Goal: Information Seeking & Learning: Learn about a topic

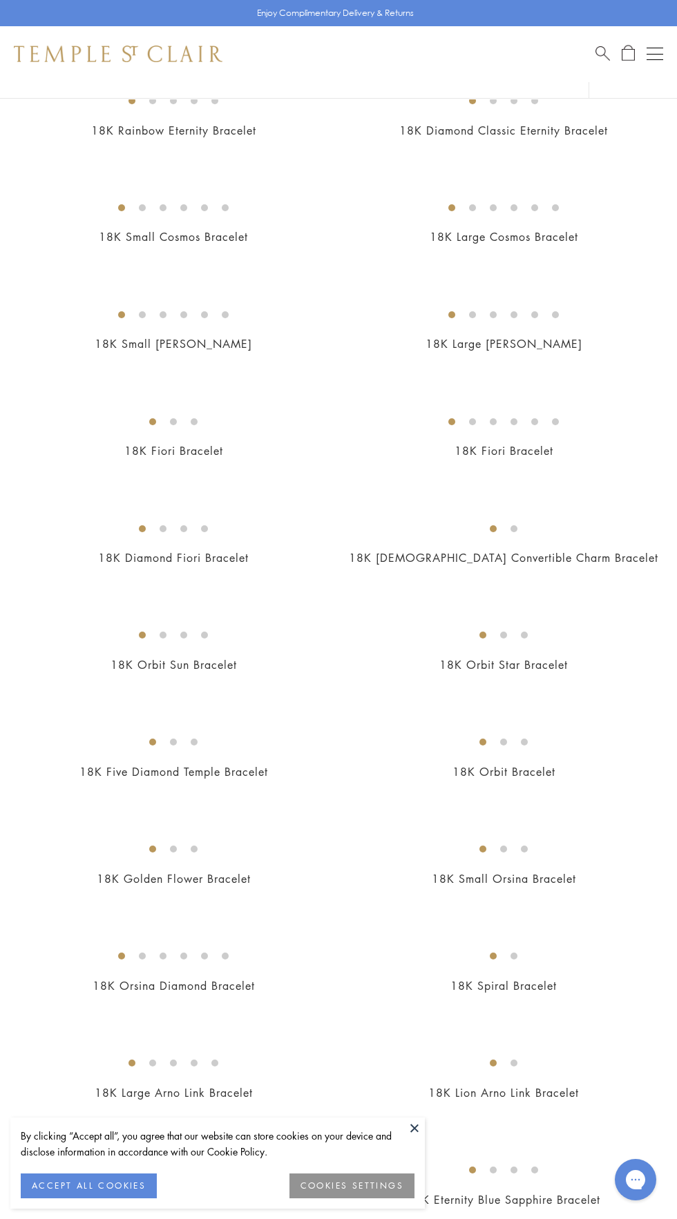
scroll to position [170, 0]
click at [0, 0] on img at bounding box center [0, 0] width 0 height 0
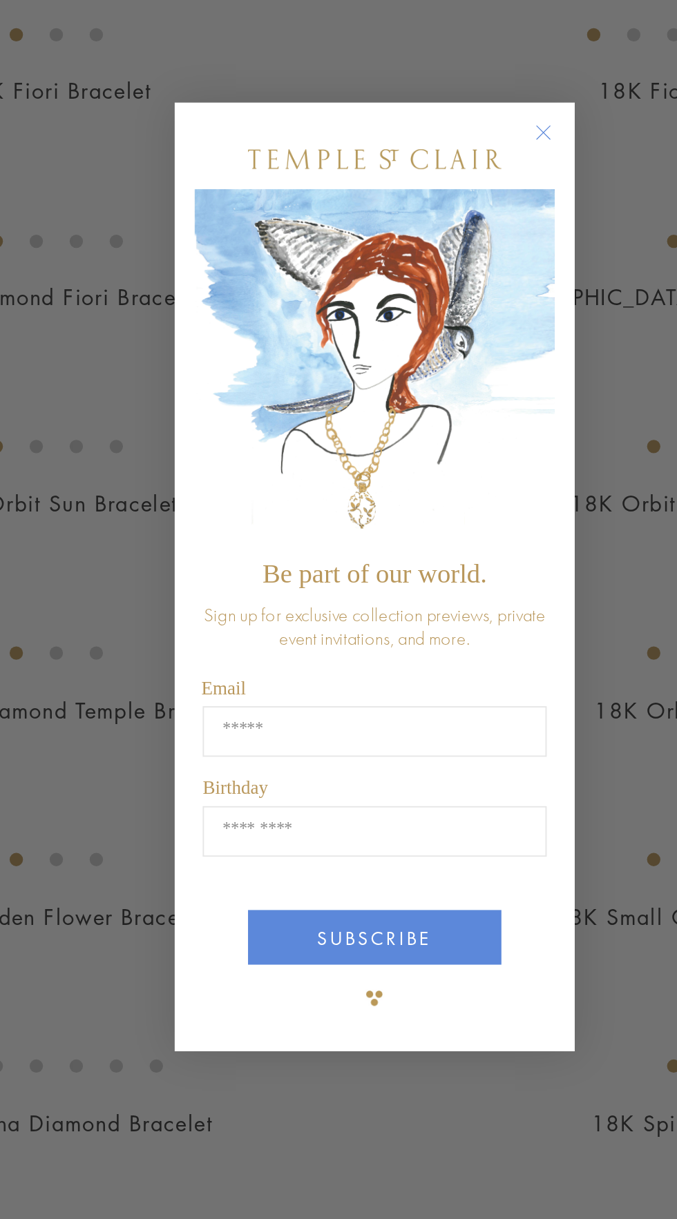
scroll to position [262, 0]
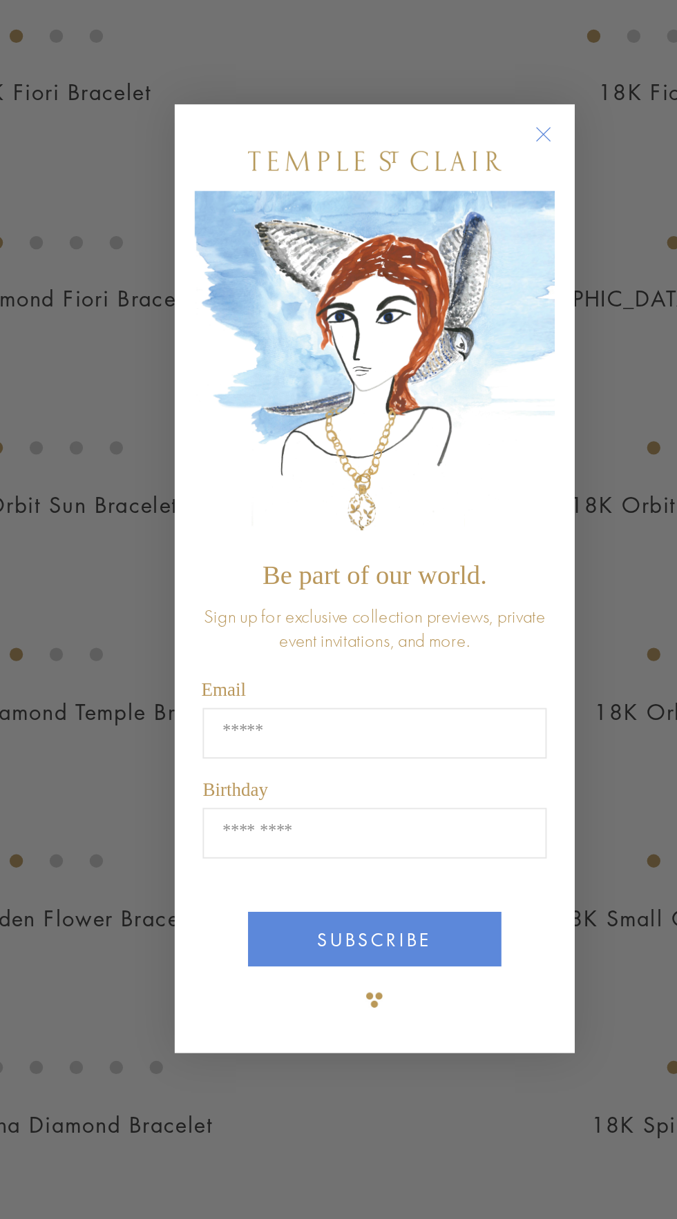
click at [425, 380] on icon "Close dialog" at bounding box center [426, 379] width 7 height 7
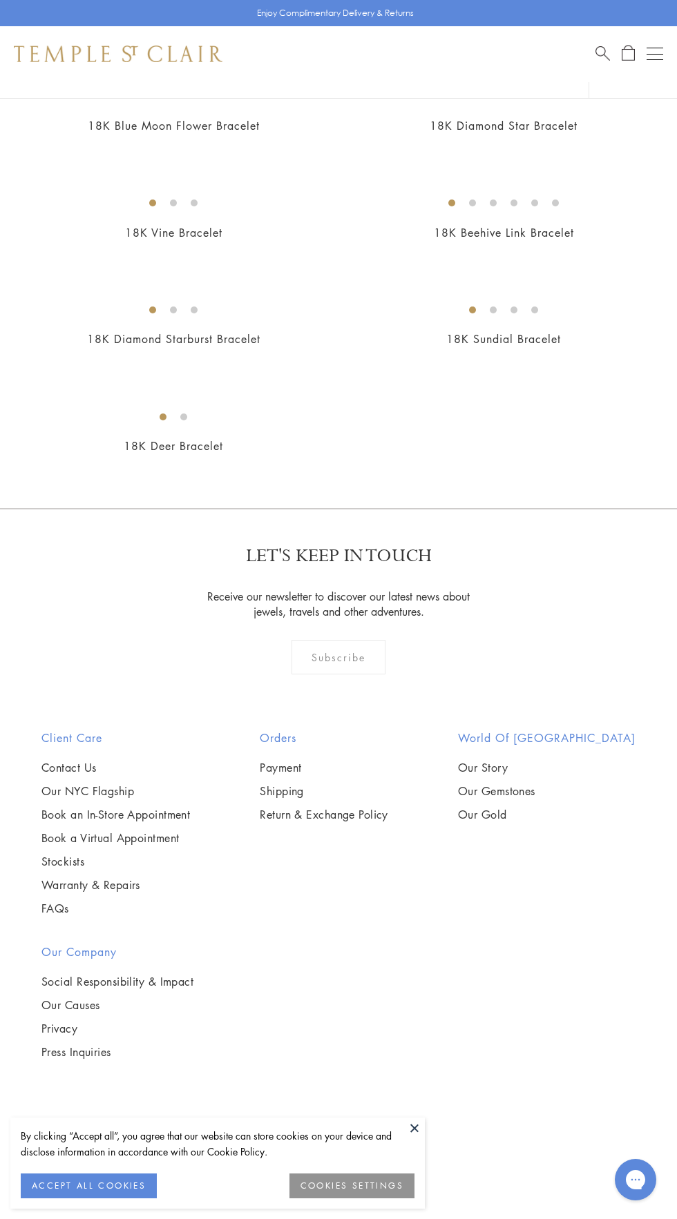
scroll to position [5959, 0]
click at [473, 133] on link "18K Diamond Star Bracelet" at bounding box center [503, 125] width 148 height 15
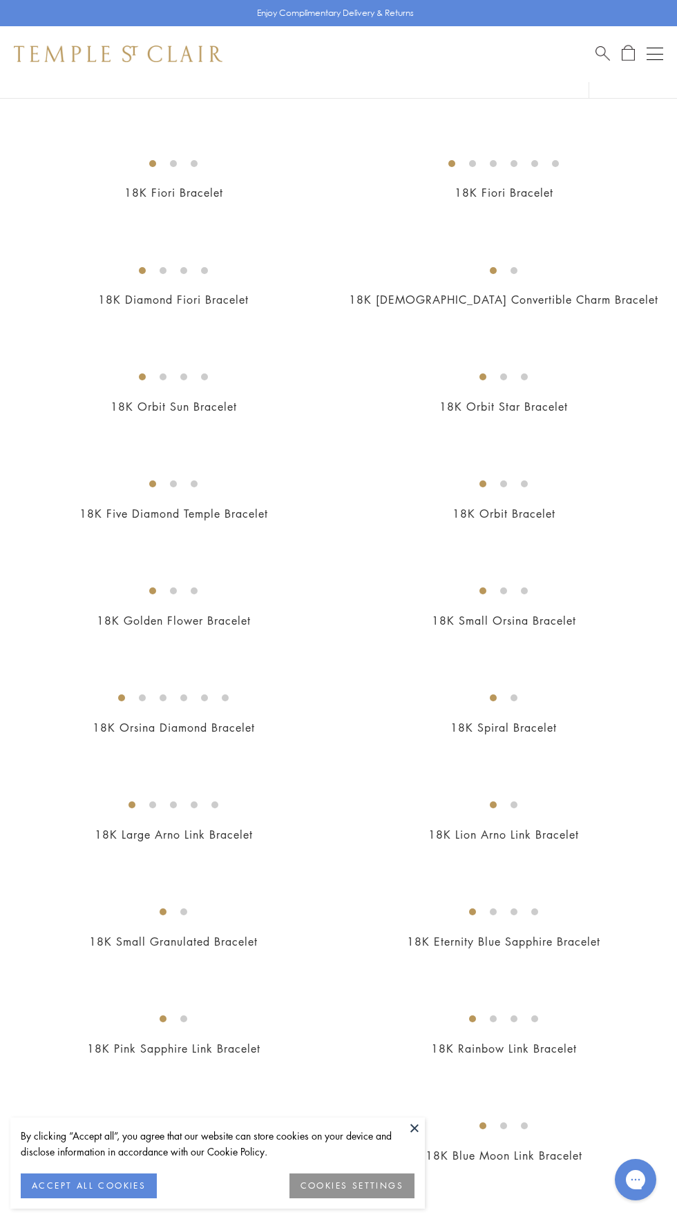
scroll to position [0, 0]
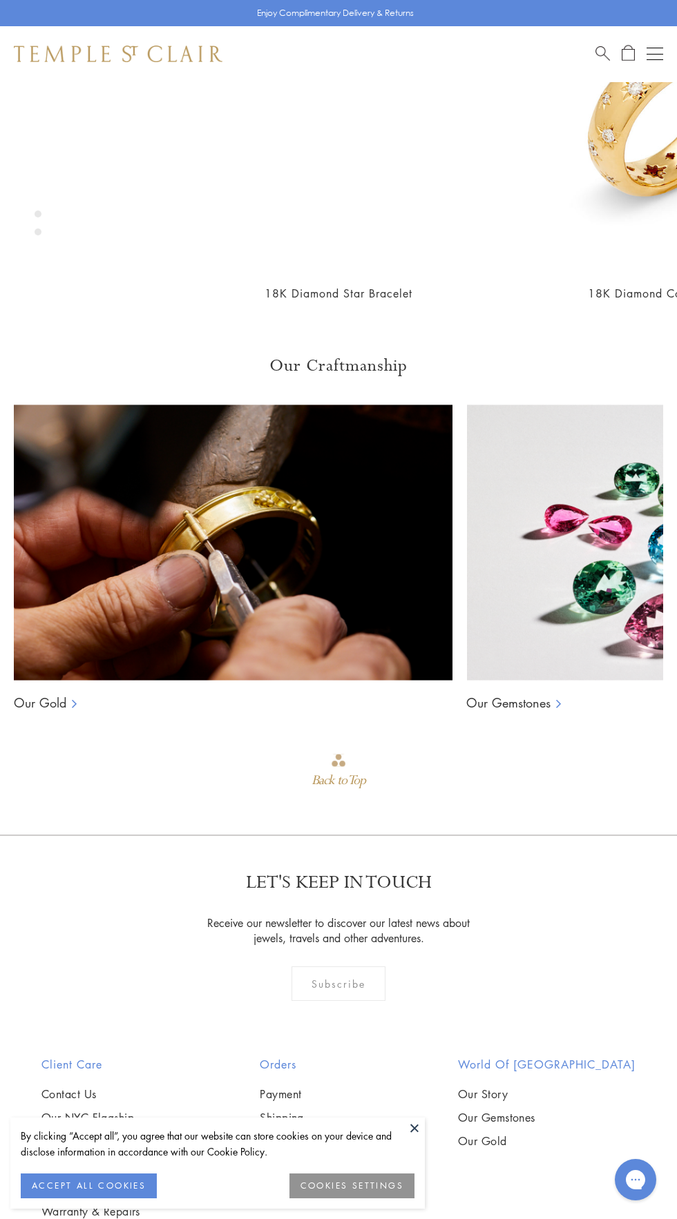
scroll to position [1344, 0]
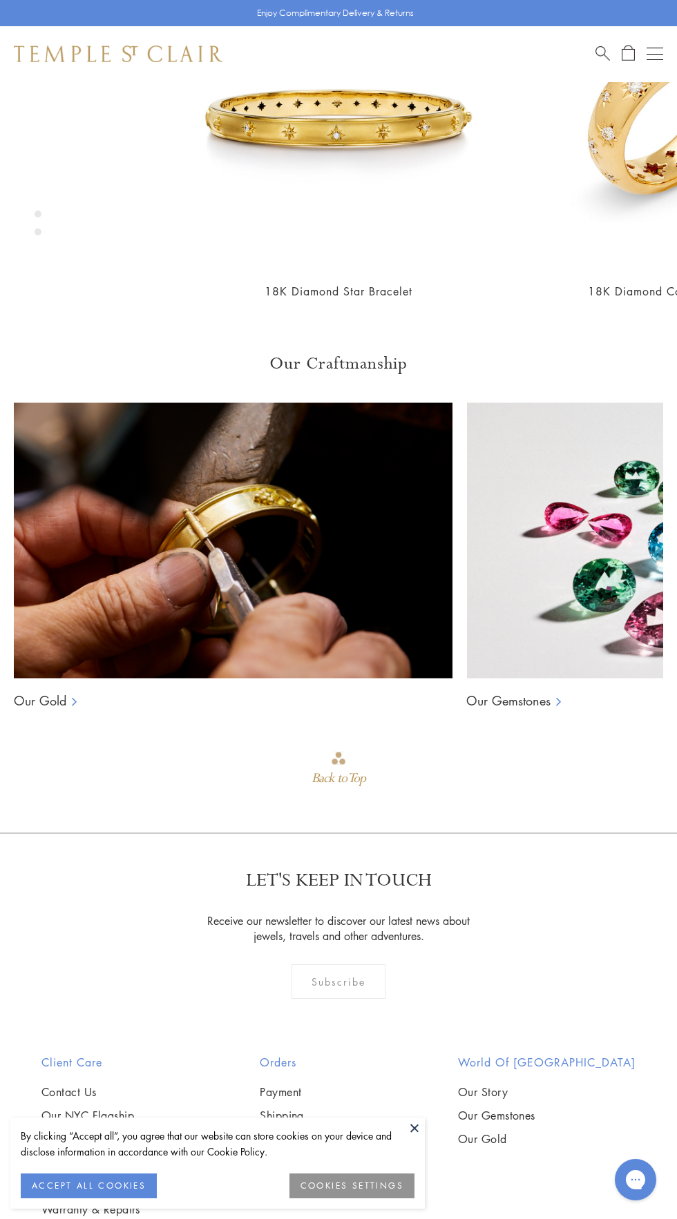
click at [330, 1209] on div "By clicking “Accept all”, you agree that our website can store cookies on your …" at bounding box center [217, 1163] width 414 height 91
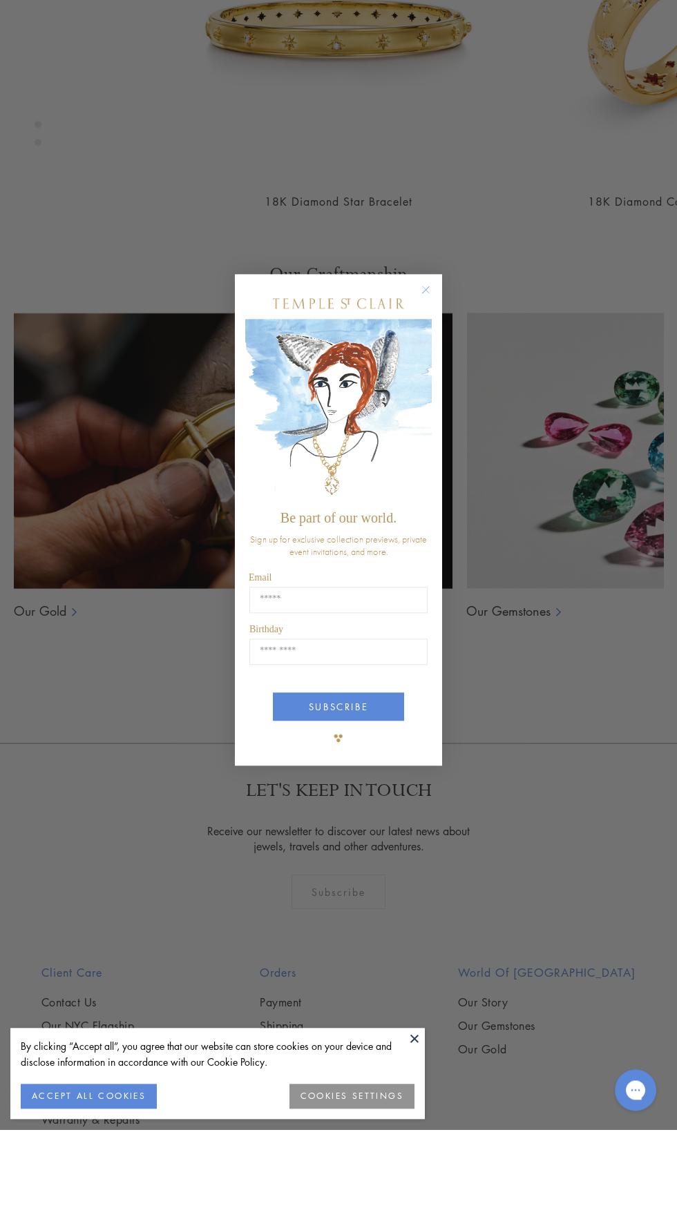
click at [425, 380] on icon "Close dialog" at bounding box center [426, 379] width 7 height 7
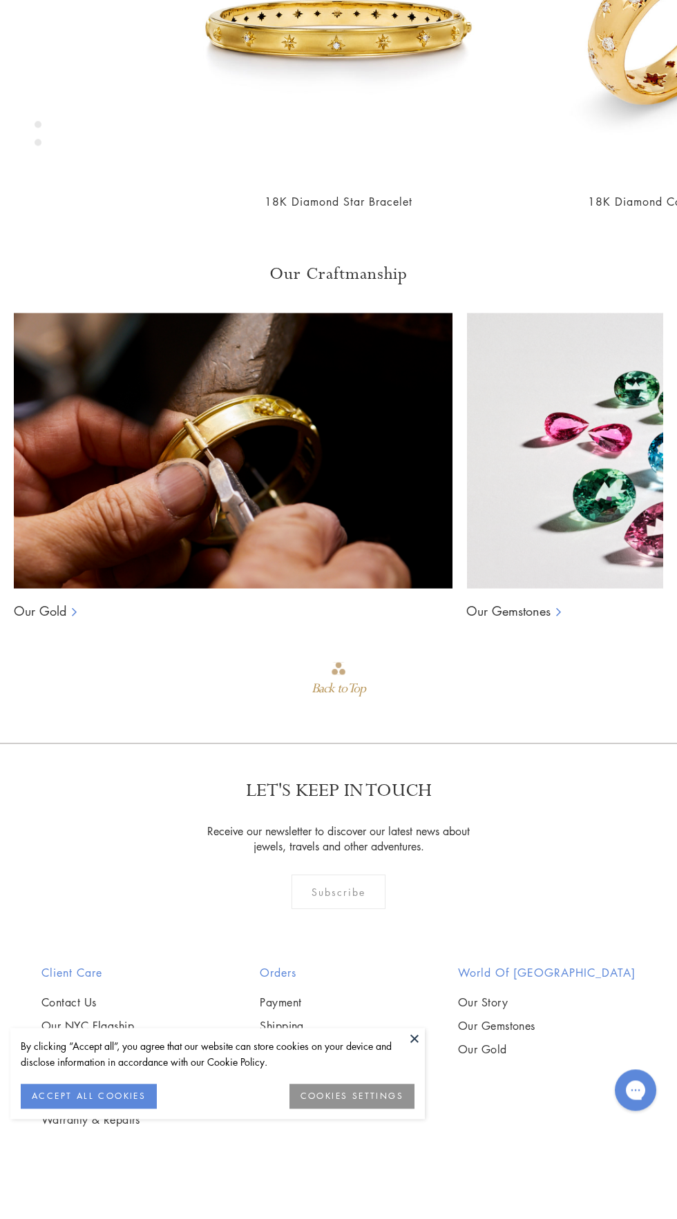
click at [421, 1132] on button at bounding box center [414, 1128] width 21 height 21
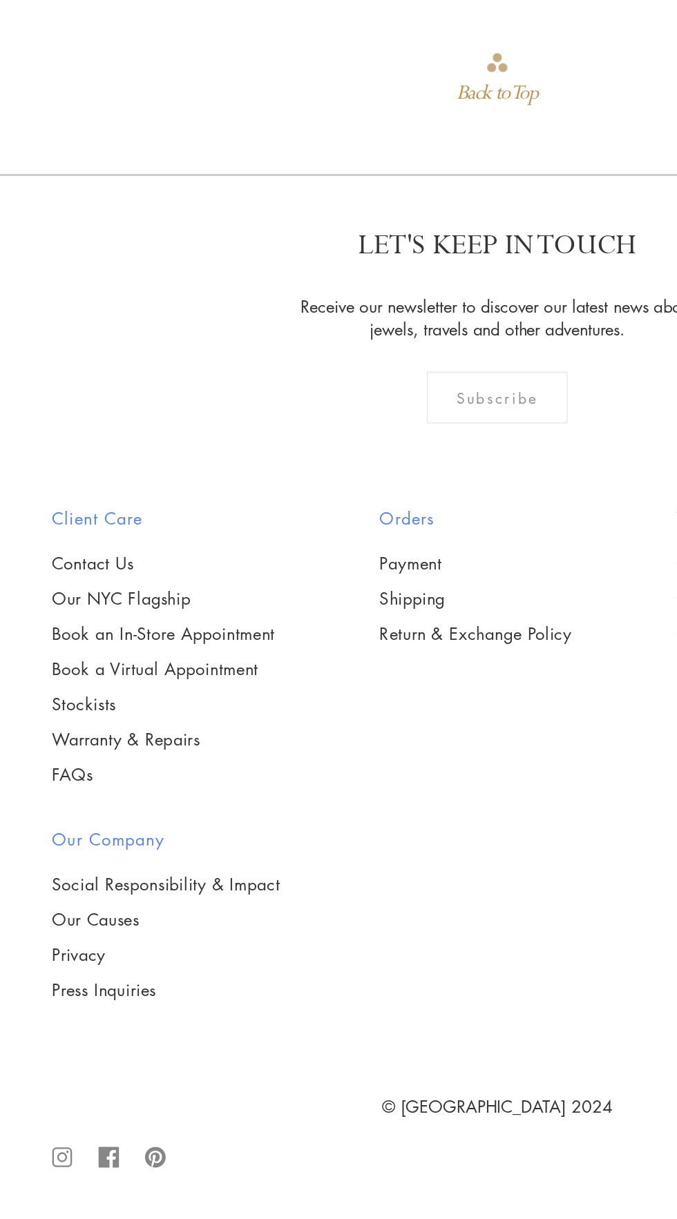
scroll to position [2121, 0]
